Goal: Information Seeking & Learning: Find specific fact

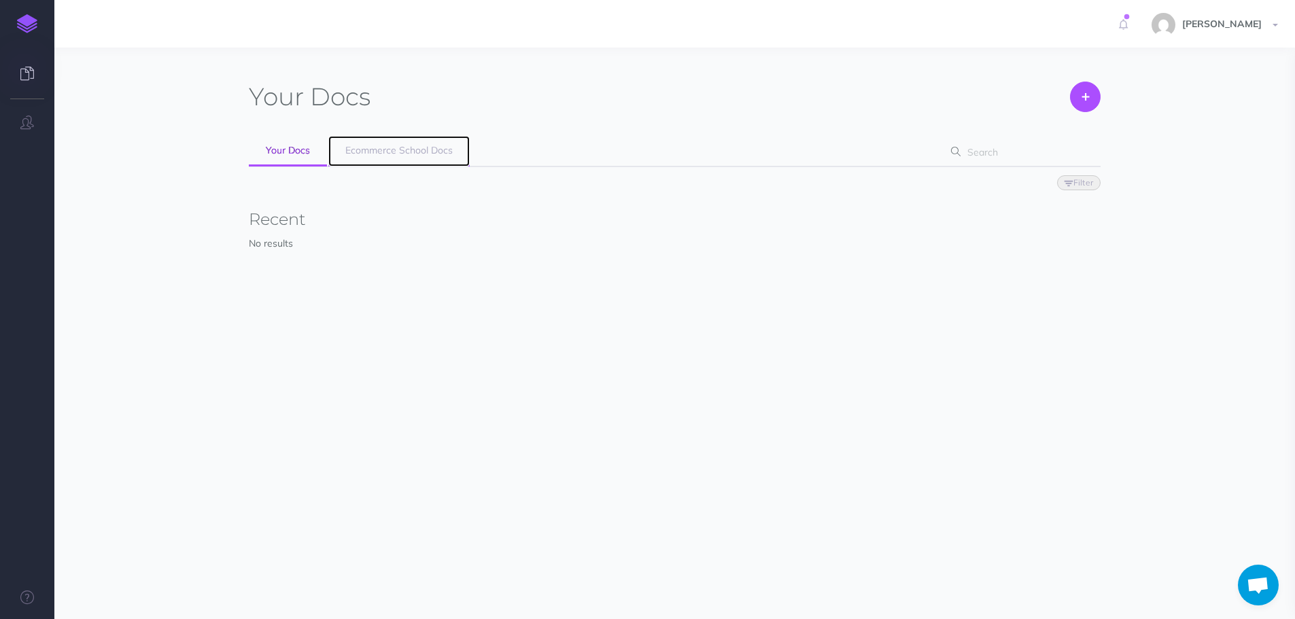
click at [385, 152] on span "Ecommerce School Docs" at bounding box center [398, 150] width 107 height 12
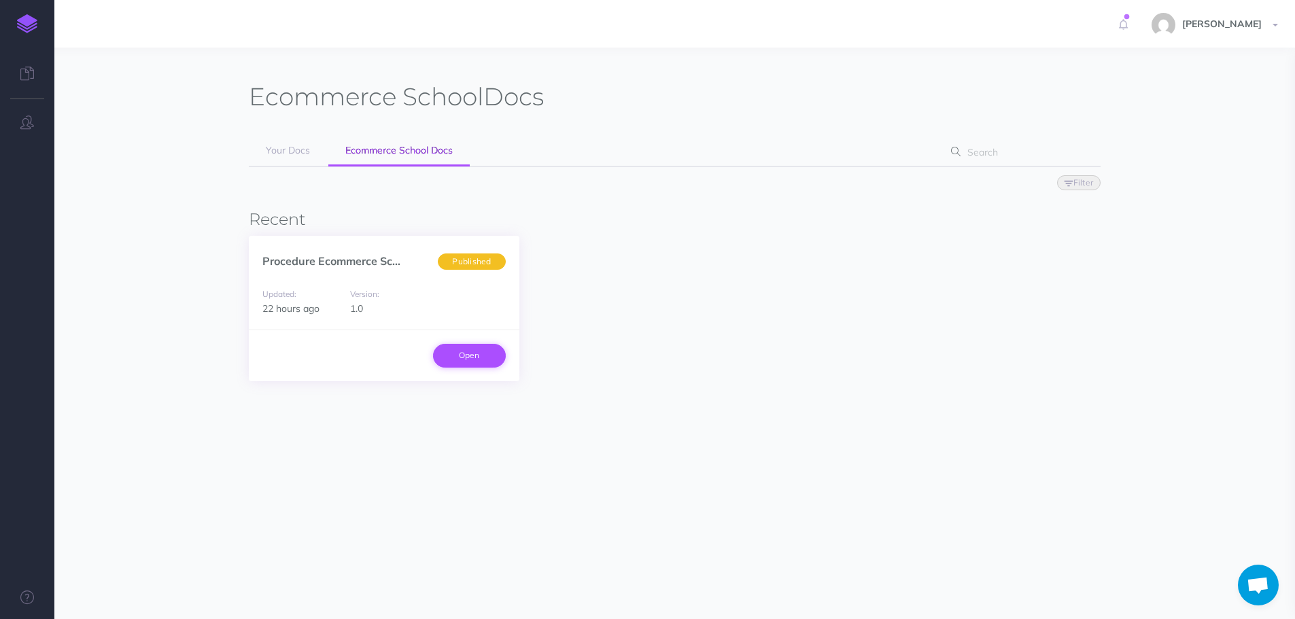
click at [464, 363] on link "Open" at bounding box center [469, 355] width 73 height 23
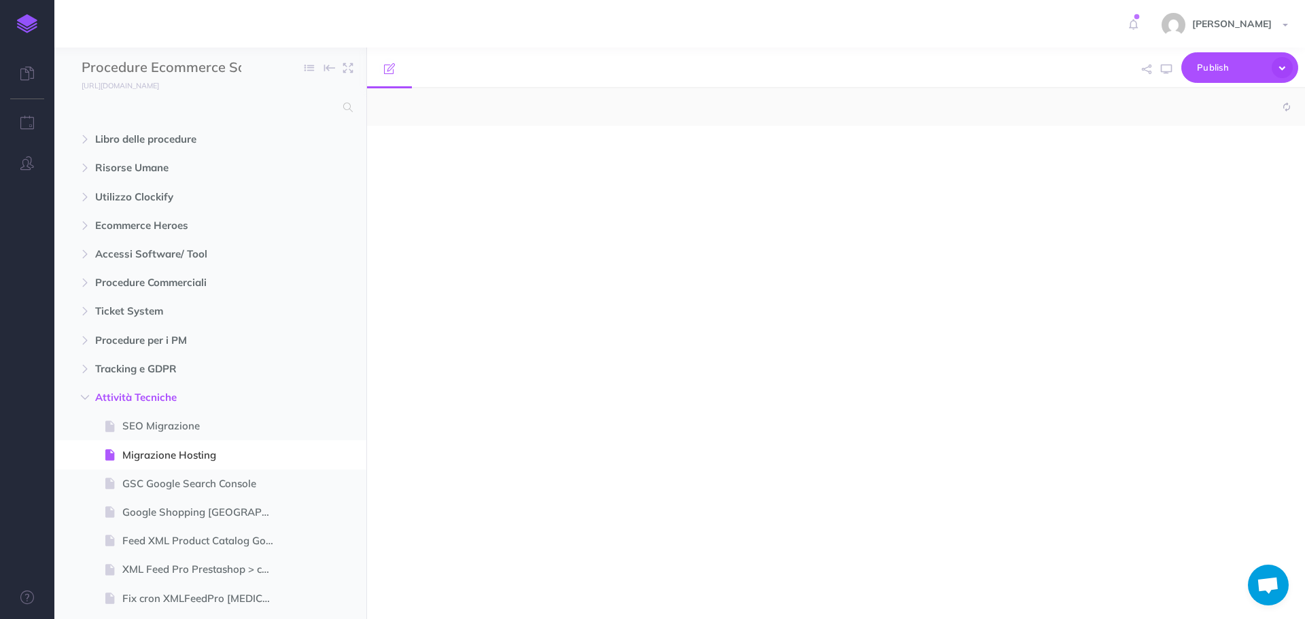
select select "null"
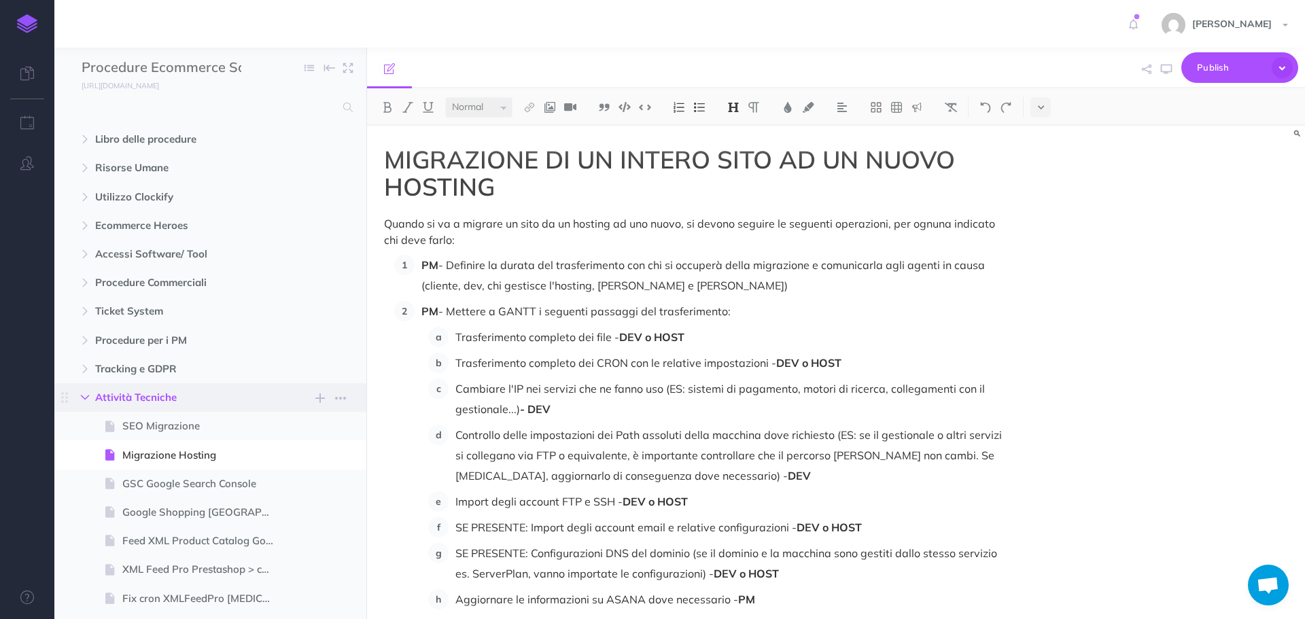
click at [86, 396] on icon "button" at bounding box center [85, 398] width 8 height 8
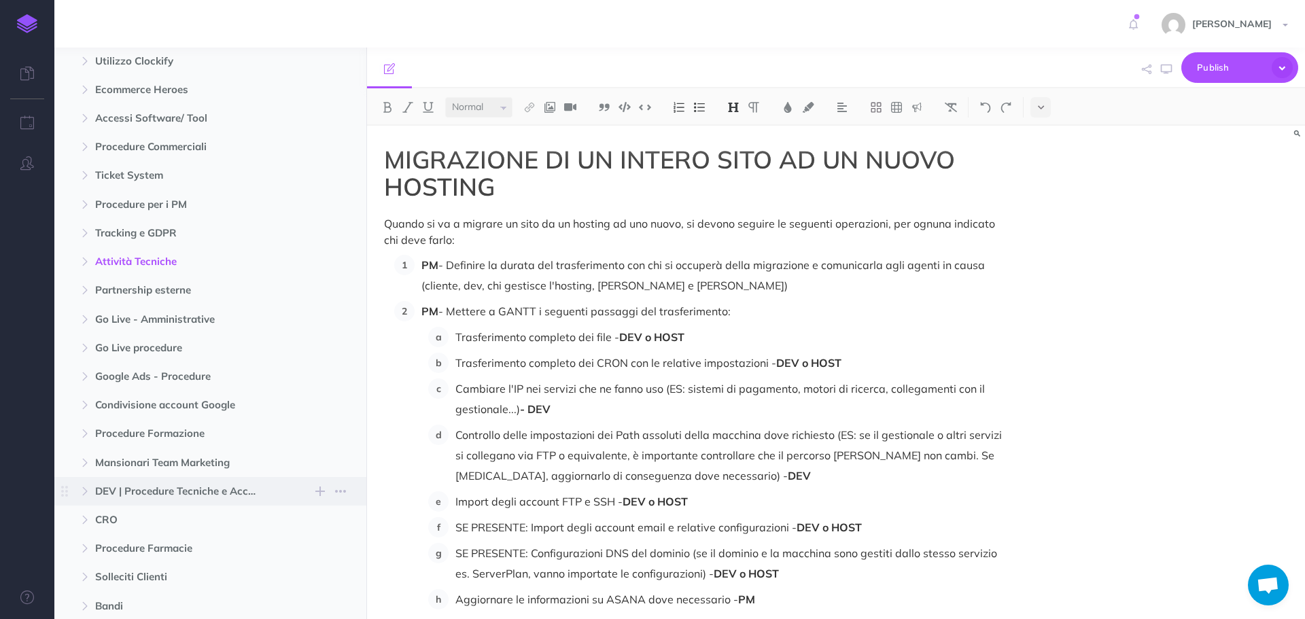
scroll to position [68, 0]
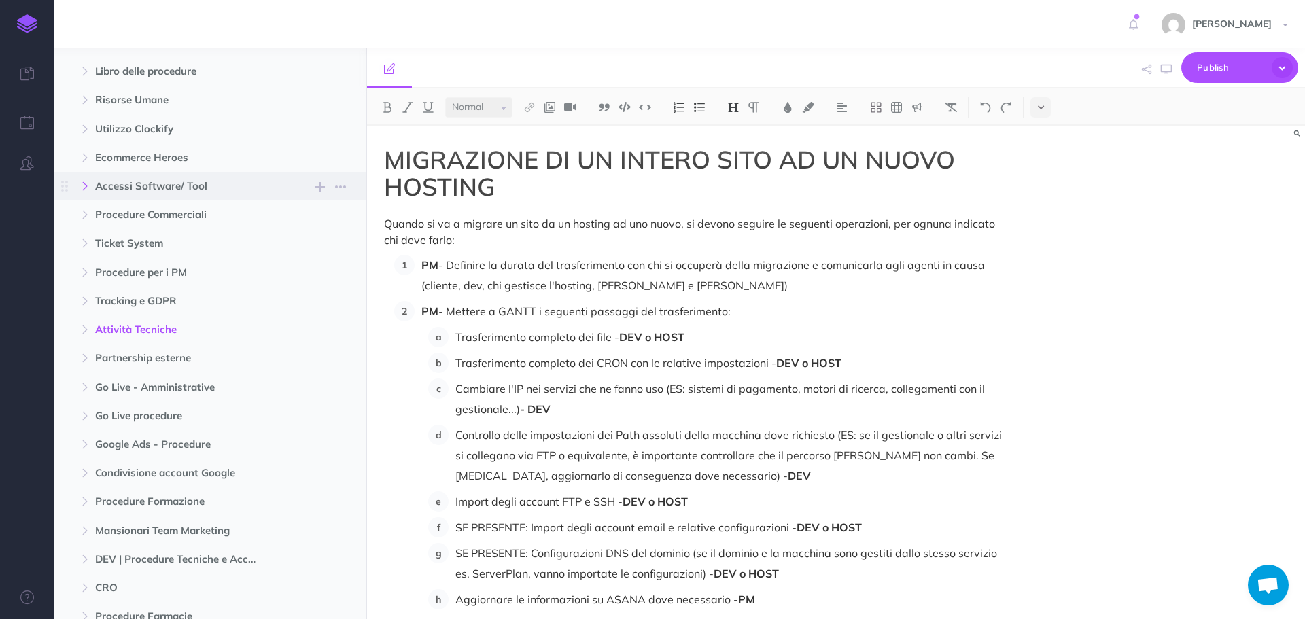
click at [85, 188] on icon "button" at bounding box center [85, 186] width 8 height 8
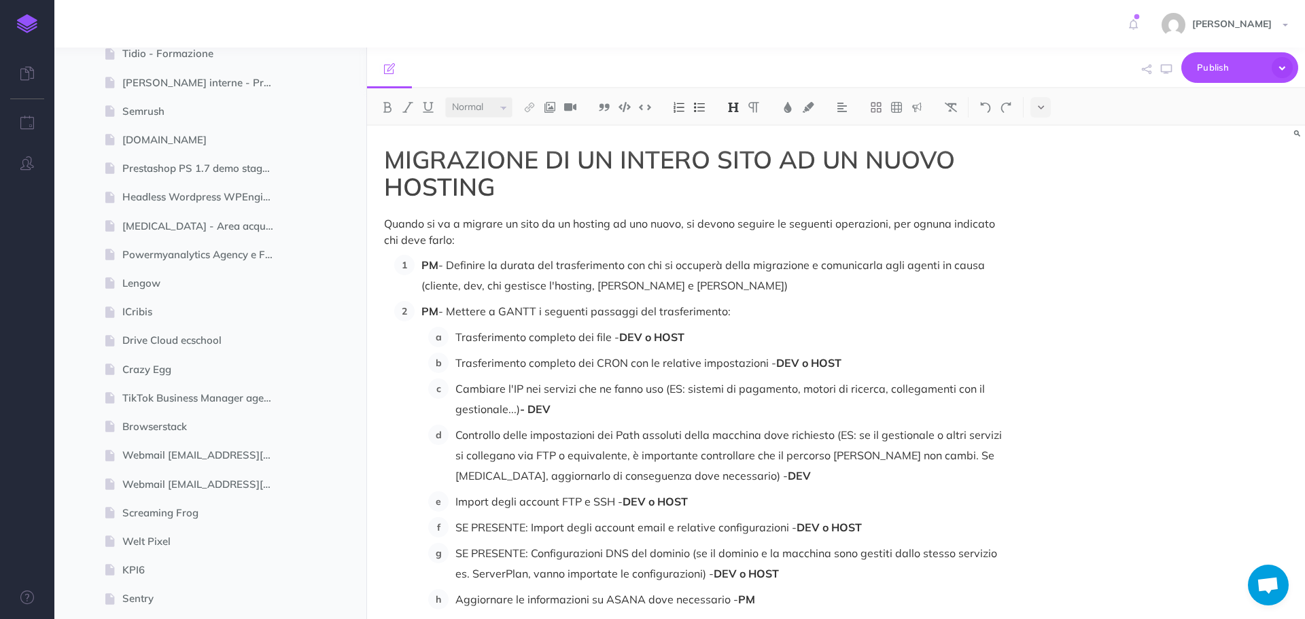
scroll to position [1292, 0]
click at [224, 454] on span "Webmail web@ecommerce-school.it" at bounding box center [203, 455] width 162 height 16
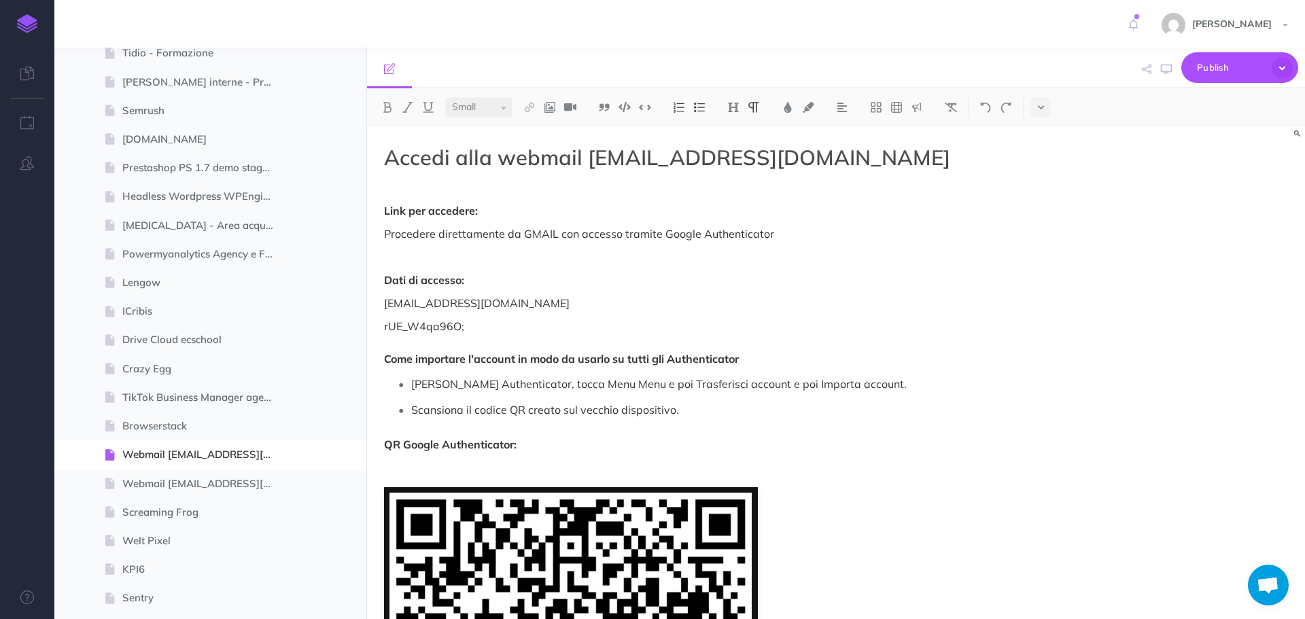
select select "null"
drag, startPoint x: 480, startPoint y: 326, endPoint x: 385, endPoint y: 328, distance: 95.2
click at [385, 328] on p "rUE_W4qa96O; Come importare l'account in modo da usarlo su tutti gli Authentica…" at bounding box center [695, 342] width 623 height 49
copy p "rUE_W4qa96O;"
